Goal: Task Accomplishment & Management: Manage account settings

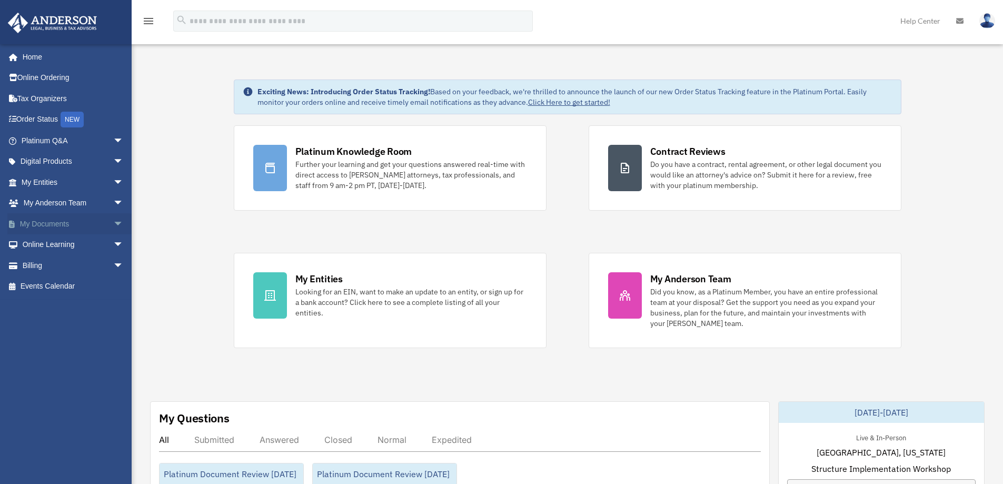
click at [50, 223] on link "My Documents arrow_drop_down" at bounding box center [73, 223] width 132 height 21
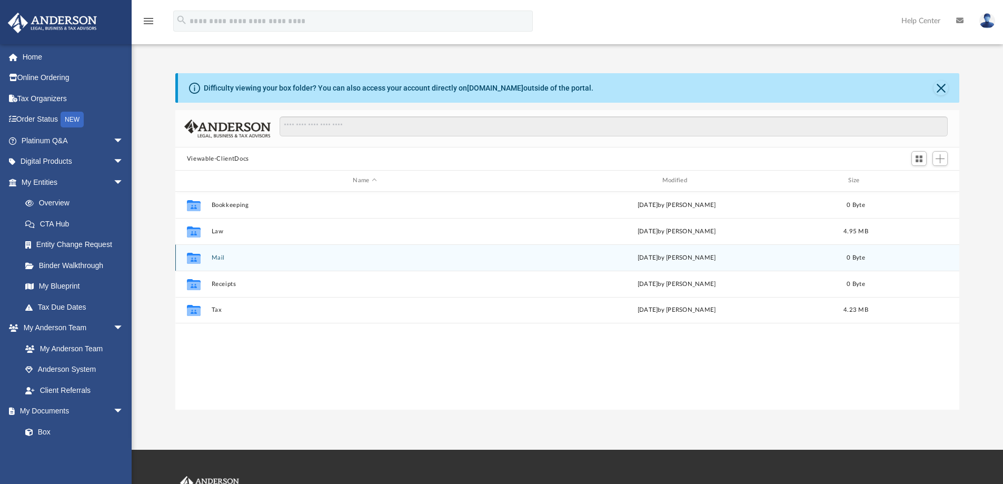
scroll to position [232, 776]
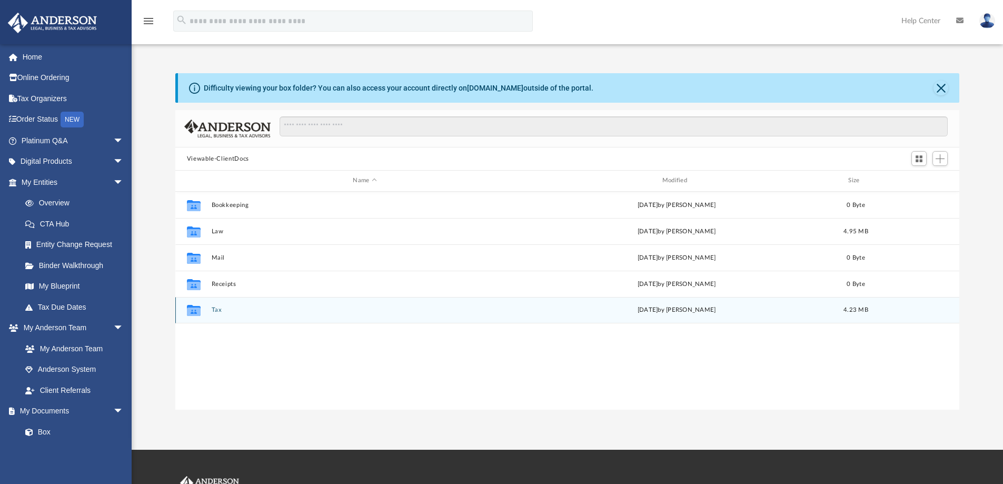
click at [216, 309] on button "Tax" at bounding box center [364, 309] width 307 height 7
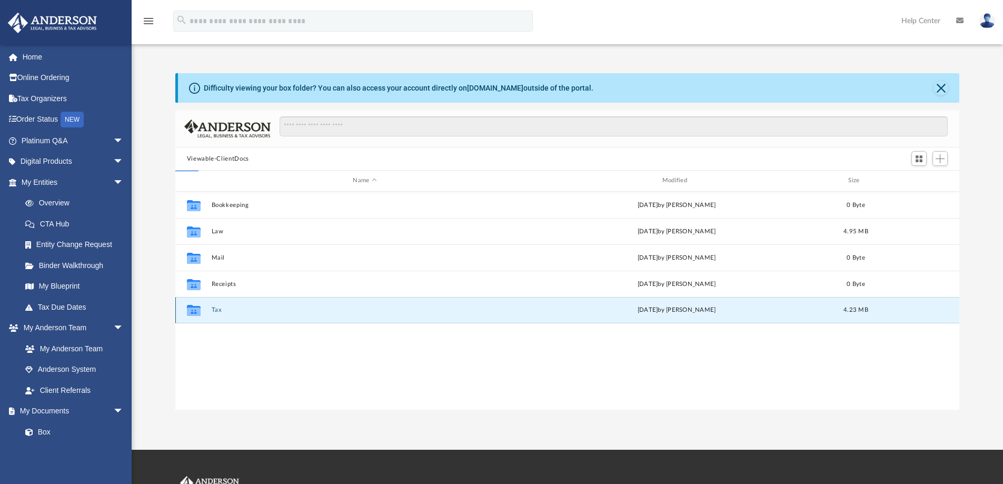
click at [216, 309] on button "Tax" at bounding box center [364, 309] width 307 height 7
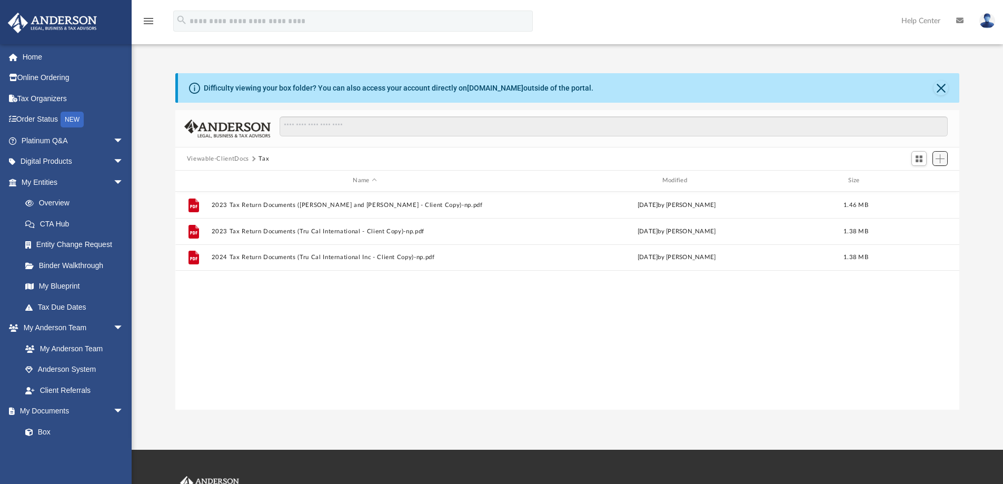
click at [939, 156] on span "Add" at bounding box center [940, 158] width 9 height 9
click at [918, 196] on li "New Folder" at bounding box center [925, 196] width 34 height 11
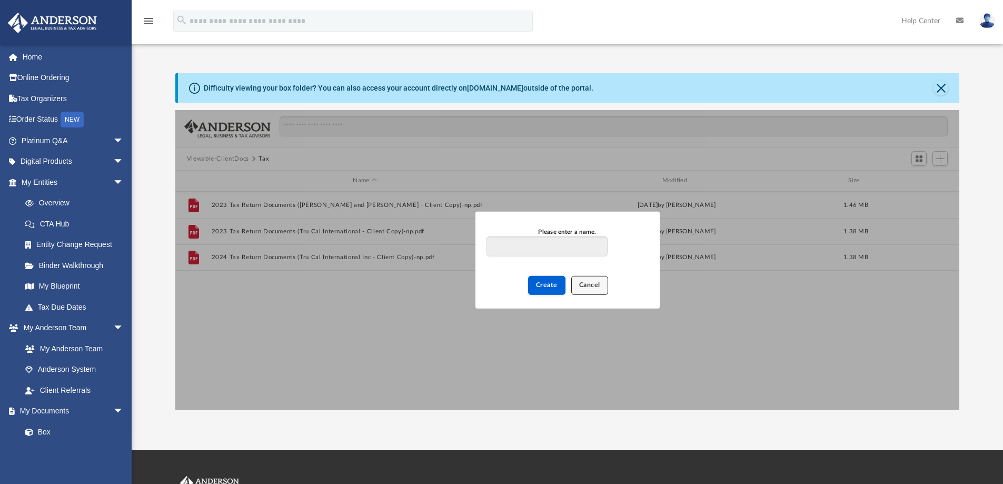
click at [601, 289] on button "Cancel" at bounding box center [589, 285] width 37 height 18
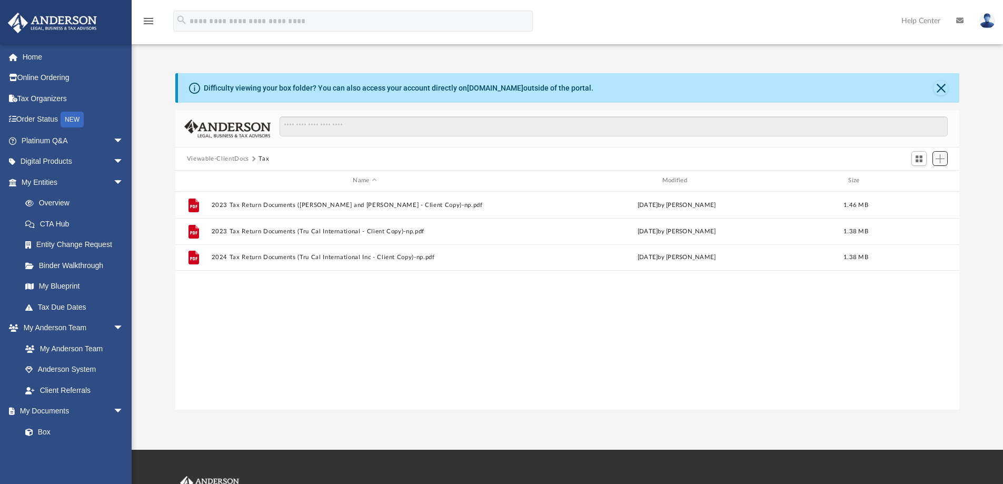
click at [942, 160] on span "Add" at bounding box center [940, 158] width 9 height 9
click at [919, 180] on li "Upload" at bounding box center [925, 179] width 34 height 11
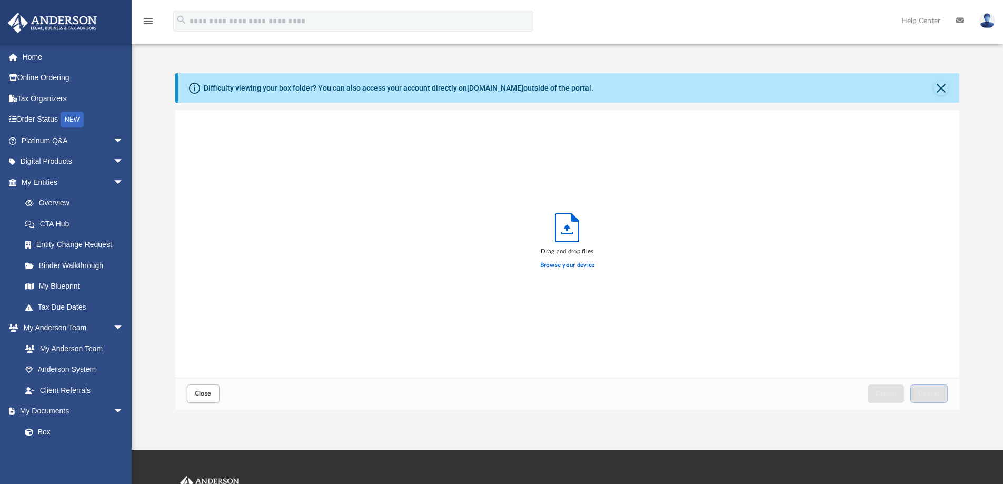
scroll to position [259, 776]
click at [567, 265] on label "Browse your device" at bounding box center [567, 265] width 55 height 9
click at [0, 0] on input "Browse your device" at bounding box center [0, 0] width 0 height 0
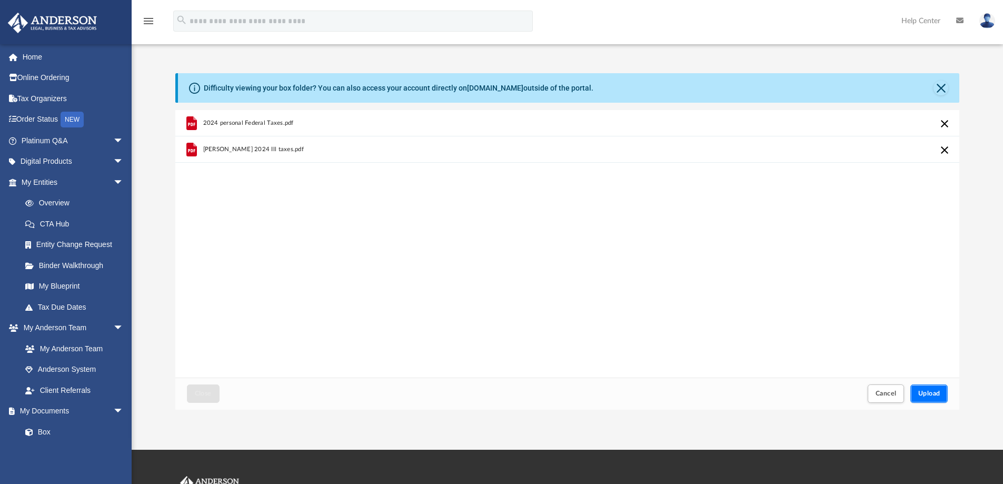
click at [928, 398] on button "Upload" at bounding box center [929, 393] width 38 height 18
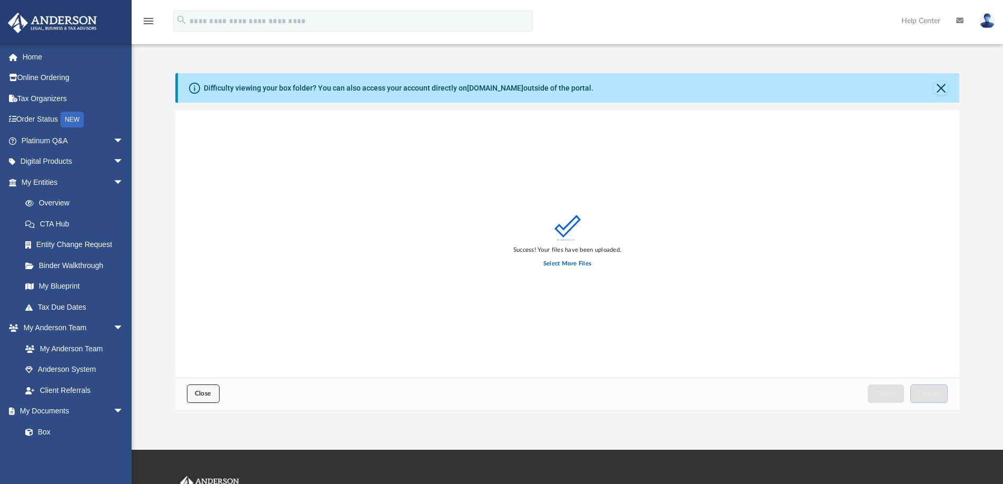
click at [199, 398] on button "Close" at bounding box center [203, 393] width 33 height 18
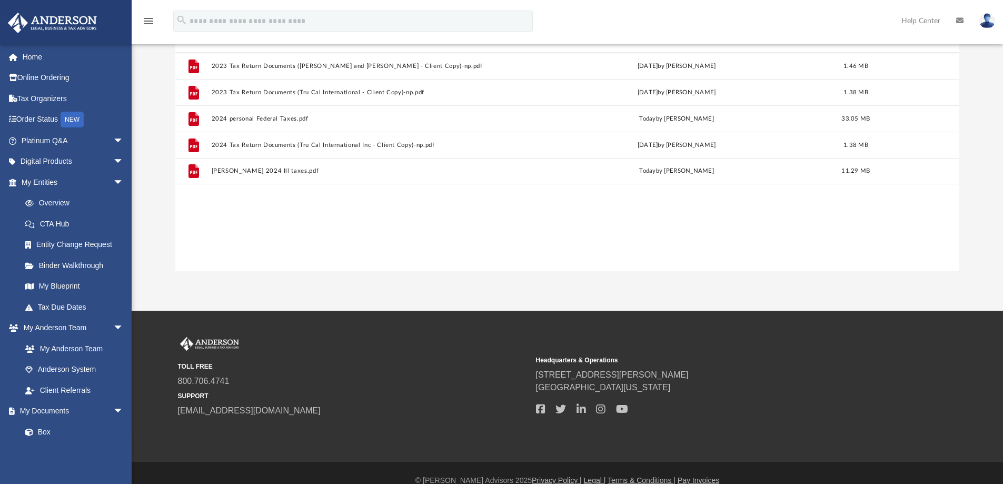
scroll to position [154, 0]
